Goal: Task Accomplishment & Management: Use online tool/utility

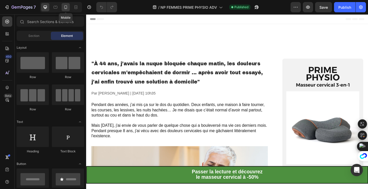
click at [66, 9] on icon at bounding box center [65, 7] width 5 height 5
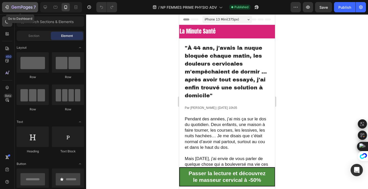
click at [9, 7] on div "7" at bounding box center [19, 7] width 31 height 6
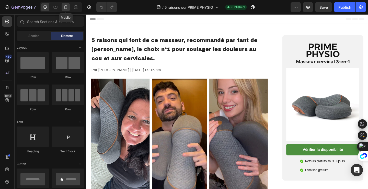
click at [68, 7] on icon at bounding box center [65, 7] width 5 height 5
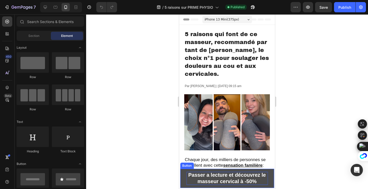
click at [205, 172] on strong "Passer a lecture et découvrez le masseur cervical à -50%" at bounding box center [227, 178] width 78 height 12
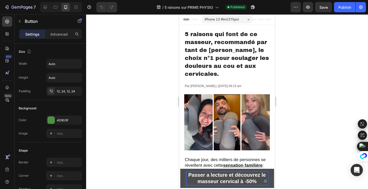
click at [206, 177] on strong "Passer a lecture et découvrez le masseur cervical à -50%" at bounding box center [227, 178] width 78 height 12
click at [228, 180] on strong "Passer la lecture et découvrez le masseur cervical à -50%" at bounding box center [227, 178] width 79 height 12
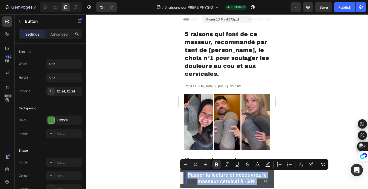
copy strong "Passer la lecture et découvrez le masseur cervical à -50%"
click at [219, 179] on strong "Passer la lecture et découvrez le masseur cervical à -50%" at bounding box center [227, 178] width 79 height 12
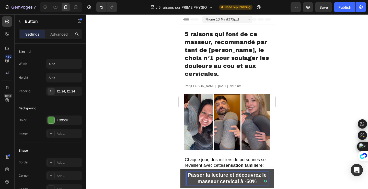
click at [219, 179] on strong "Passer la lecture et découvrez le masseur cervical à -50%" at bounding box center [227, 178] width 79 height 12
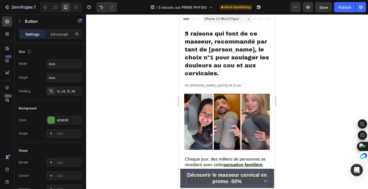
click at [261, 175] on strong "Découvrir le masseur cervical en promo -50%" at bounding box center [227, 178] width 80 height 12
click at [301, 147] on div at bounding box center [227, 101] width 282 height 174
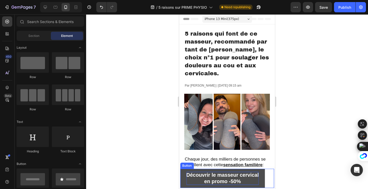
click at [230, 183] on strong "en promo -50%" at bounding box center [222, 181] width 37 height 6
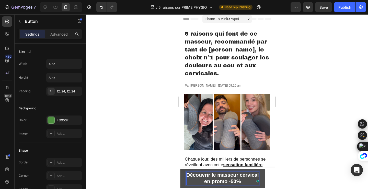
click at [248, 177] on strong "Découvrir le masseur cervical" at bounding box center [222, 175] width 73 height 6
click at [230, 182] on strong "en promo -50%" at bounding box center [222, 181] width 37 height 6
click at [302, 142] on div at bounding box center [227, 101] width 282 height 174
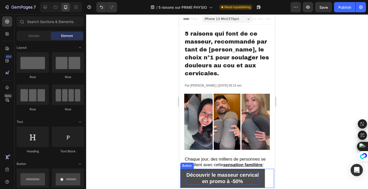
click at [211, 177] on strong "Découvrir le masseur cervical" at bounding box center [222, 175] width 73 height 6
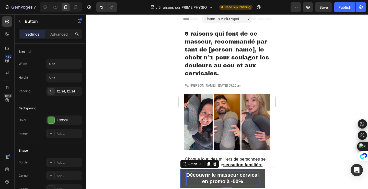
click at [211, 177] on strong "Découvrir le masseur cervical" at bounding box center [222, 175] width 73 height 6
click at [239, 183] on strong "en promo à -50%" at bounding box center [222, 181] width 41 height 6
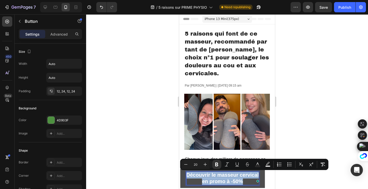
drag, startPoint x: 244, startPoint y: 181, endPoint x: 183, endPoint y: 177, distance: 61.0
click at [183, 177] on link "Découvrir le masseur cervical en promo à -50%" at bounding box center [222, 178] width 85 height 19
copy p "Découvrir le masseur cervical en promo à -50%"
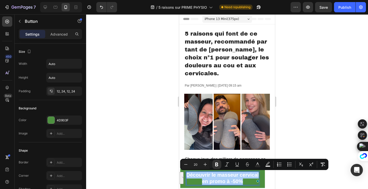
click at [312, 117] on div at bounding box center [227, 101] width 282 height 174
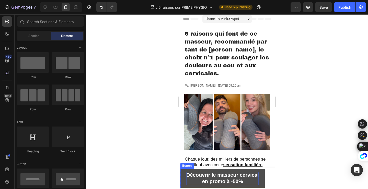
click at [251, 176] on strong "Découvrir le masseur cervical" at bounding box center [222, 175] width 73 height 6
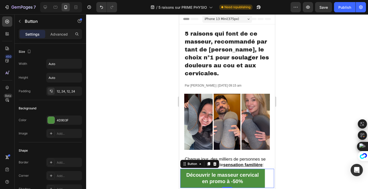
click at [270, 176] on div "Découvrir le masseur cervical en promo à -50% Button 0" at bounding box center [227, 178] width 94 height 19
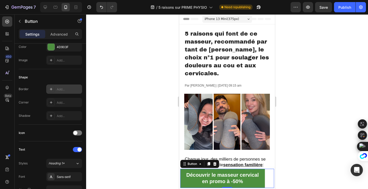
scroll to position [0, 0]
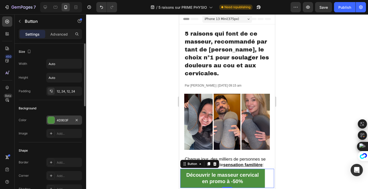
click at [62, 123] on div "4D903F" at bounding box center [64, 119] width 36 height 9
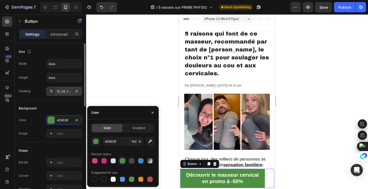
click at [67, 94] on div "12, 24, 12, 24" at bounding box center [64, 90] width 36 height 9
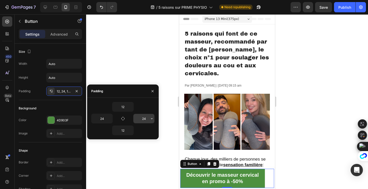
click at [143, 118] on input "24" at bounding box center [144, 118] width 21 height 9
click at [153, 118] on icon "button" at bounding box center [152, 118] width 4 height 4
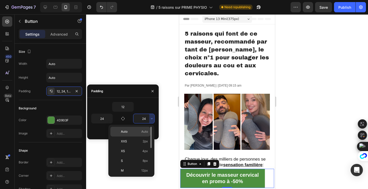
click at [143, 136] on div "Auto Auto" at bounding box center [130, 141] width 40 height 10
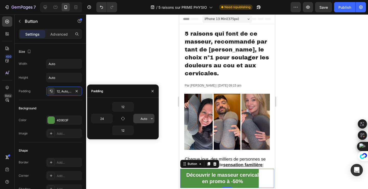
click at [144, 116] on input "Auto" at bounding box center [144, 118] width 21 height 9
click at [150, 118] on icon "button" at bounding box center [152, 118] width 4 height 4
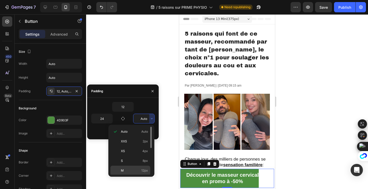
click at [133, 172] on p "M 12px" at bounding box center [134, 170] width 27 height 5
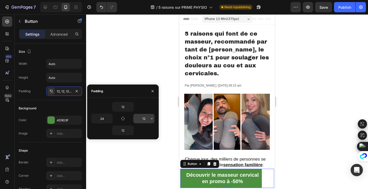
click at [143, 119] on input "12" at bounding box center [144, 118] width 21 height 9
type input "2"
type input "3"
type input "4"
type input "5"
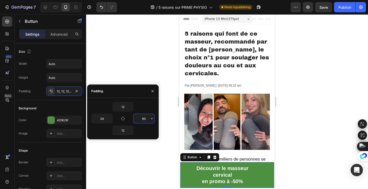
type input "6"
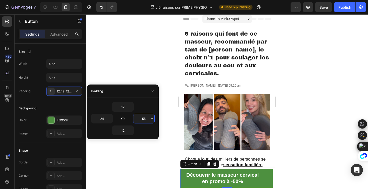
type input "5"
type input "50"
click at [311, 141] on div at bounding box center [227, 101] width 282 height 174
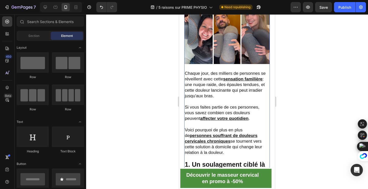
scroll to position [86, 0]
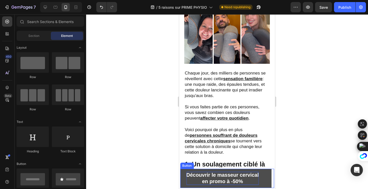
click at [221, 176] on strong "Découvrir le masseur cervical" at bounding box center [222, 175] width 73 height 6
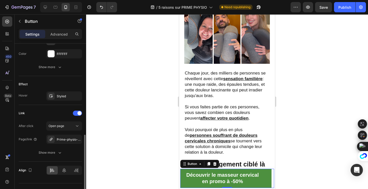
scroll to position [225, 0]
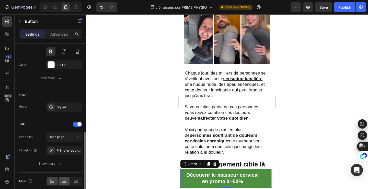
click at [63, 179] on icon at bounding box center [64, 181] width 5 height 5
click at [319, 154] on div at bounding box center [227, 101] width 282 height 174
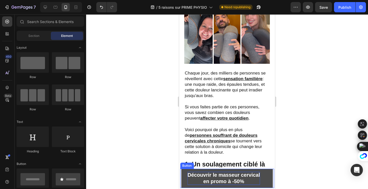
click at [226, 179] on strong "en promo à -50%" at bounding box center [223, 181] width 41 height 6
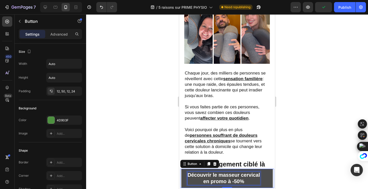
click at [231, 177] on strong "Découvrir le masseur cervical" at bounding box center [224, 175] width 73 height 6
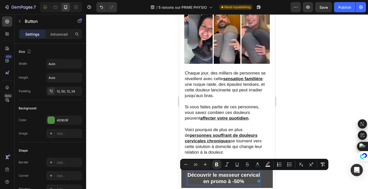
click at [247, 181] on p "Découvrir le masseur cervical en promo à -50%" at bounding box center [224, 178] width 73 height 13
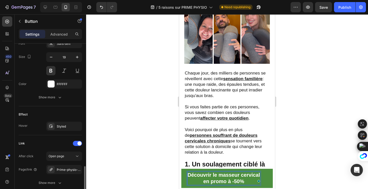
scroll to position [247, 0]
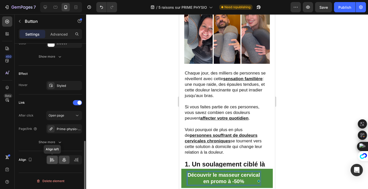
click at [54, 161] on icon at bounding box center [52, 159] width 5 height 5
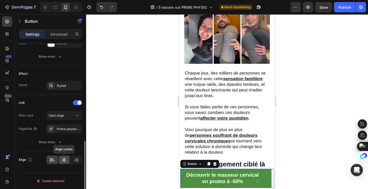
click at [59, 161] on div at bounding box center [64, 159] width 11 height 8
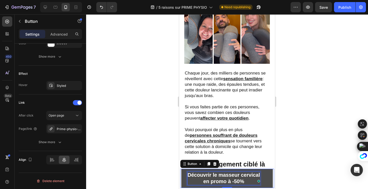
click at [231, 179] on strong "en promo à -50%" at bounding box center [223, 181] width 41 height 6
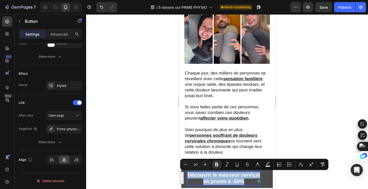
drag, startPoint x: 249, startPoint y: 181, endPoint x: 184, endPoint y: 176, distance: 65.1
click at [184, 176] on div "Product Images Prime Physio - Masseur cervical 3-en-1 Product Title €64,00 Prod…" at bounding box center [227, 178] width 96 height 21
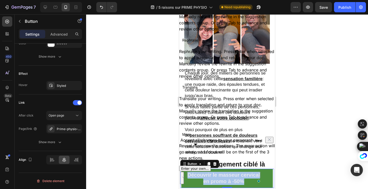
click at [128, 149] on div at bounding box center [227, 101] width 282 height 174
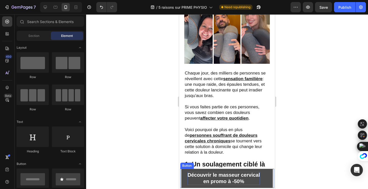
click at [211, 173] on strong "Découvrir le masseur cervical" at bounding box center [224, 175] width 73 height 6
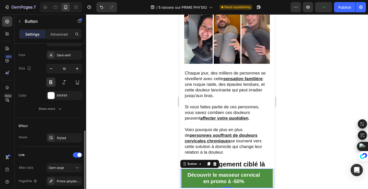
scroll to position [202, 0]
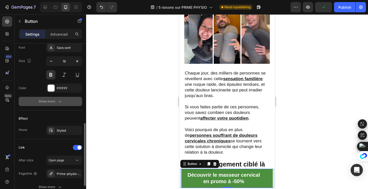
click at [62, 101] on icon "button" at bounding box center [59, 101] width 5 height 5
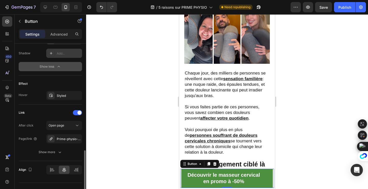
scroll to position [314, 0]
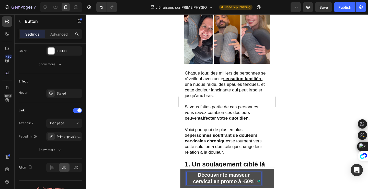
scroll to position [87, 0]
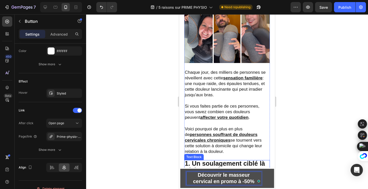
click at [310, 160] on div at bounding box center [227, 101] width 282 height 174
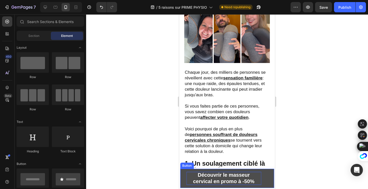
click at [207, 180] on strong "Découvrir le masseur cervical en promo à -50%" at bounding box center [223, 178] width 61 height 12
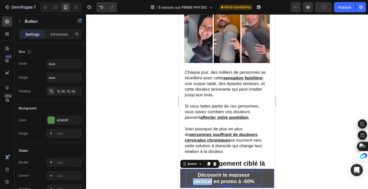
click at [205, 178] on strong "Découvrir le masseur cervical en promo à -50%" at bounding box center [223, 178] width 61 height 12
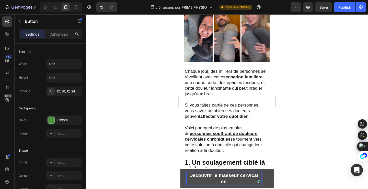
scroll to position [89, 0]
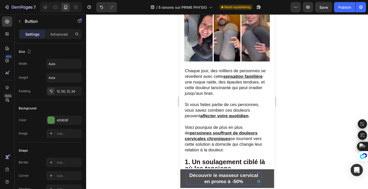
click at [309, 150] on div at bounding box center [227, 101] width 282 height 174
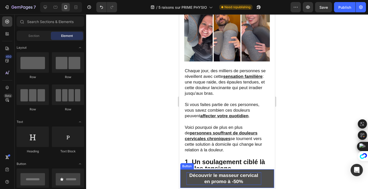
click at [220, 179] on p "Découvrir le masseur cervical en promo à -50%" at bounding box center [223, 178] width 75 height 13
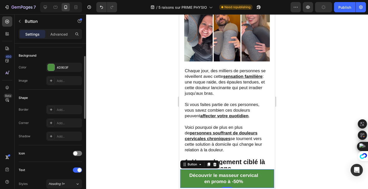
scroll to position [39, 0]
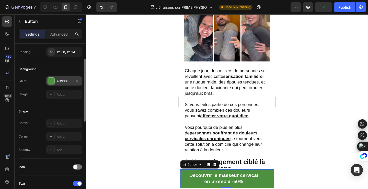
click at [63, 81] on div "4D903F" at bounding box center [64, 81] width 15 height 5
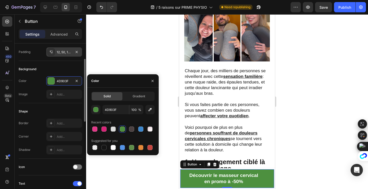
click at [62, 48] on div "12, 50, 12, 24" at bounding box center [64, 51] width 36 height 9
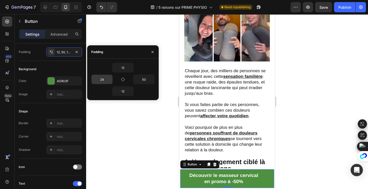
click at [105, 80] on input "24" at bounding box center [102, 79] width 21 height 9
type input "3"
type input "40"
click at [301, 143] on div at bounding box center [227, 101] width 282 height 174
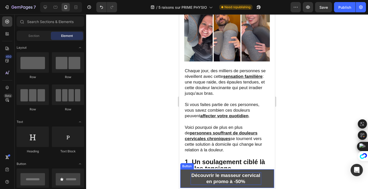
click at [242, 179] on p "Découvrir le masseur cervical en promo à -50%" at bounding box center [226, 178] width 71 height 13
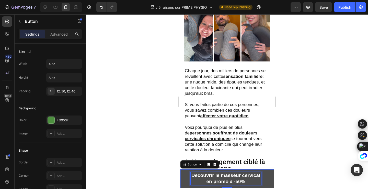
click at [242, 179] on p "Découvrir le masseur cervical en promo à -50%" at bounding box center [226, 178] width 71 height 13
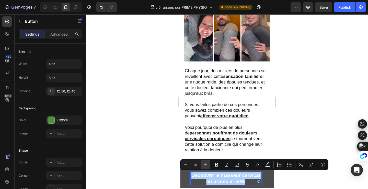
click at [205, 166] on icon "Editor contextual toolbar" at bounding box center [205, 164] width 5 height 5
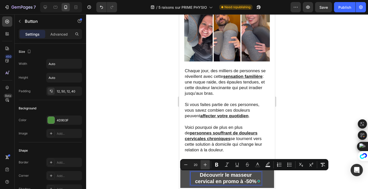
click at [205, 166] on icon "Editor contextual toolbar" at bounding box center [205, 164] width 5 height 5
type input "22"
click at [320, 148] on div at bounding box center [227, 101] width 282 height 174
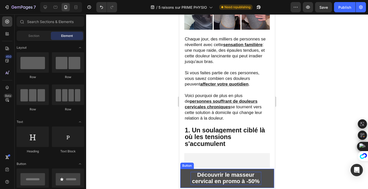
scroll to position [122, 0]
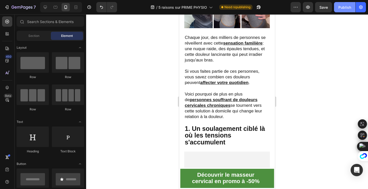
click at [342, 10] on button "Publish" at bounding box center [344, 7] width 21 height 10
